Goal: Check status

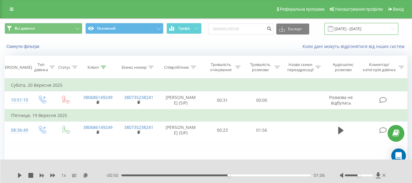
click at [361, 28] on input "[DATE] - [DATE]" at bounding box center [362, 29] width 74 height 12
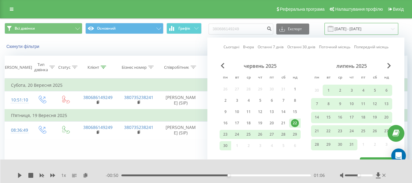
click at [361, 28] on input "22.06.2025 - 22.09.2025" at bounding box center [362, 29] width 74 height 12
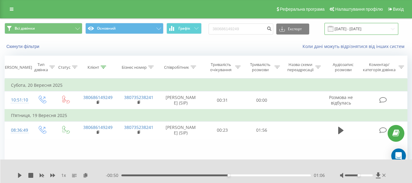
click at [361, 28] on input "22.06.2025 - 22.09.2025" at bounding box center [362, 29] width 74 height 12
click at [248, 29] on input "380686149249" at bounding box center [241, 29] width 65 height 11
type input "3"
click at [15, 9] on link at bounding box center [11, 9] width 11 height 9
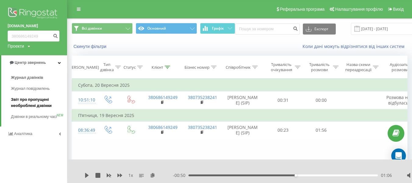
click at [41, 100] on span "Звіт про пропущені необроблені дзвінки" at bounding box center [37, 102] width 53 height 12
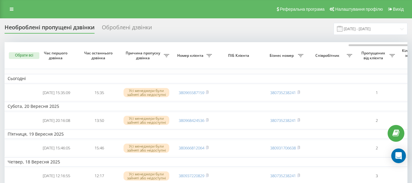
scroll to position [0, 207]
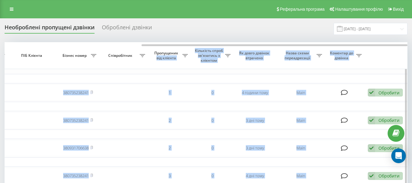
drag, startPoint x: 148, startPoint y: 44, endPoint x: 186, endPoint y: 49, distance: 37.6
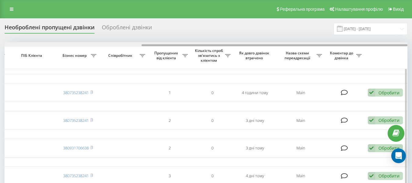
drag, startPoint x: 215, startPoint y: 44, endPoint x: 202, endPoint y: 44, distance: 13.4
click at [202, 44] on div at bounding box center [206, 44] width 403 height 5
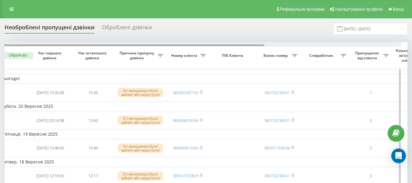
scroll to position [0, 0]
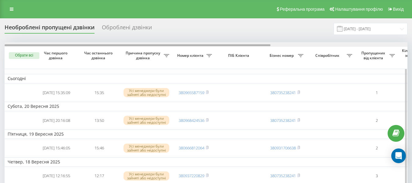
drag, startPoint x: 203, startPoint y: 45, endPoint x: 49, endPoint y: 55, distance: 155.1
